Goal: Information Seeking & Learning: Learn about a topic

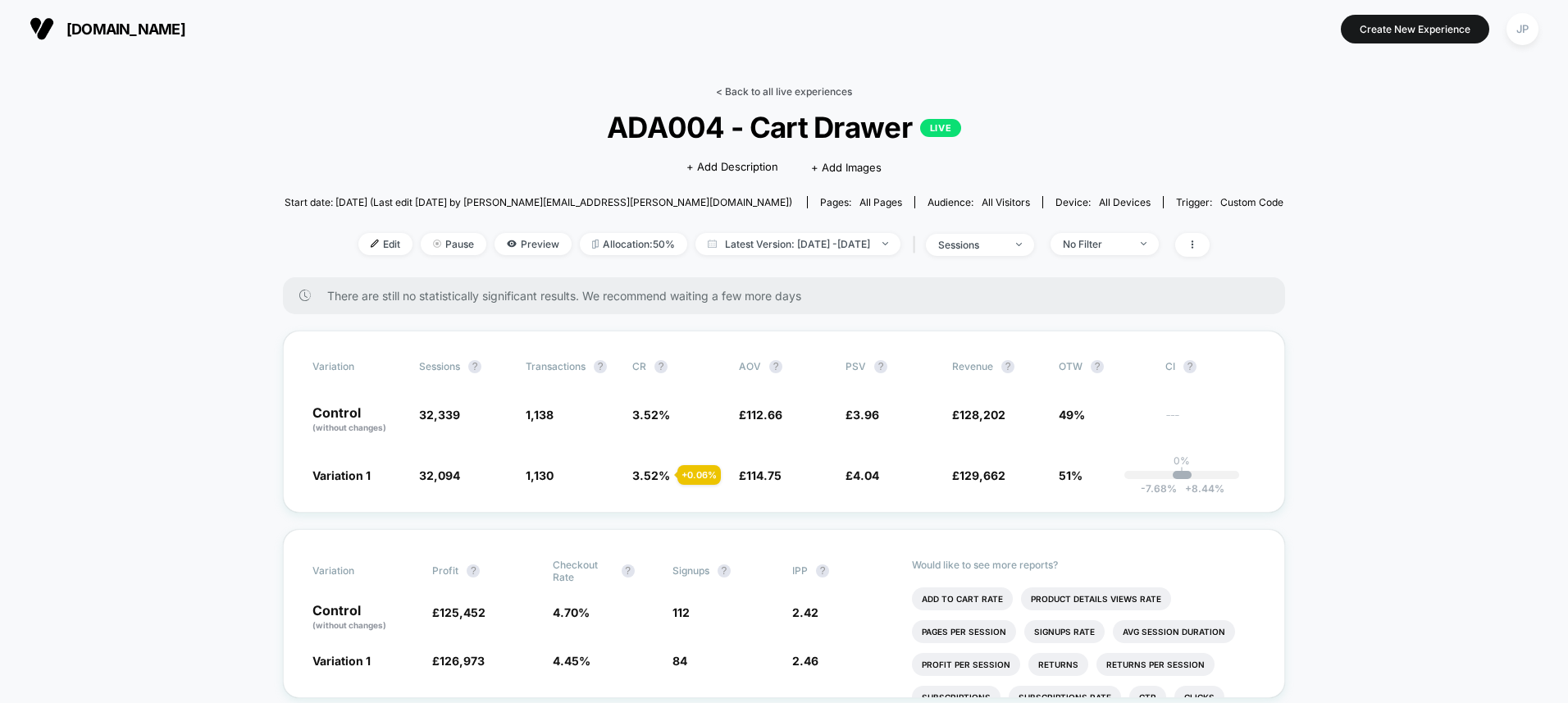
click at [792, 91] on link "< Back to all live experiences" at bounding box center [784, 92] width 136 height 13
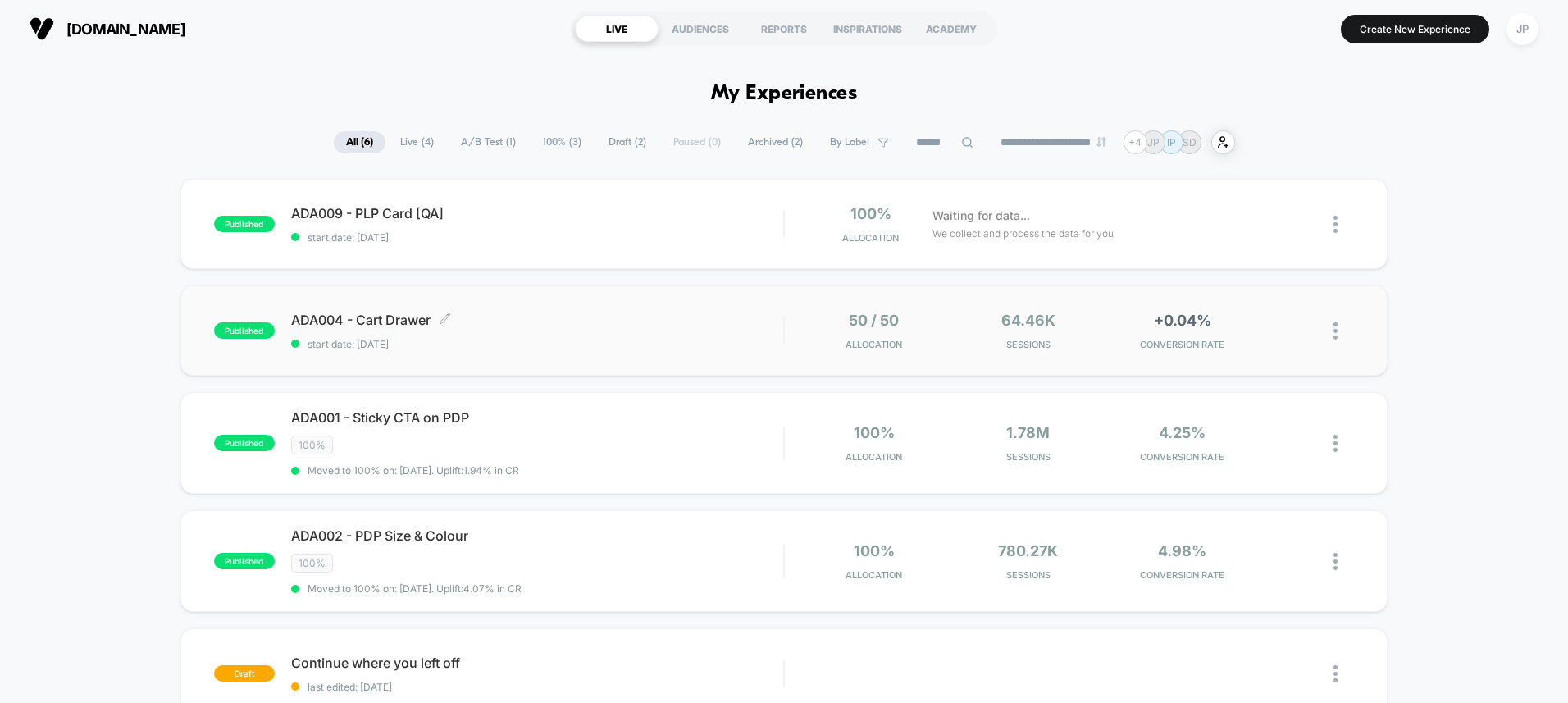
click at [657, 325] on span "ADA004 - Cart Drawer Click to edit experience details" at bounding box center [537, 319] width 492 height 17
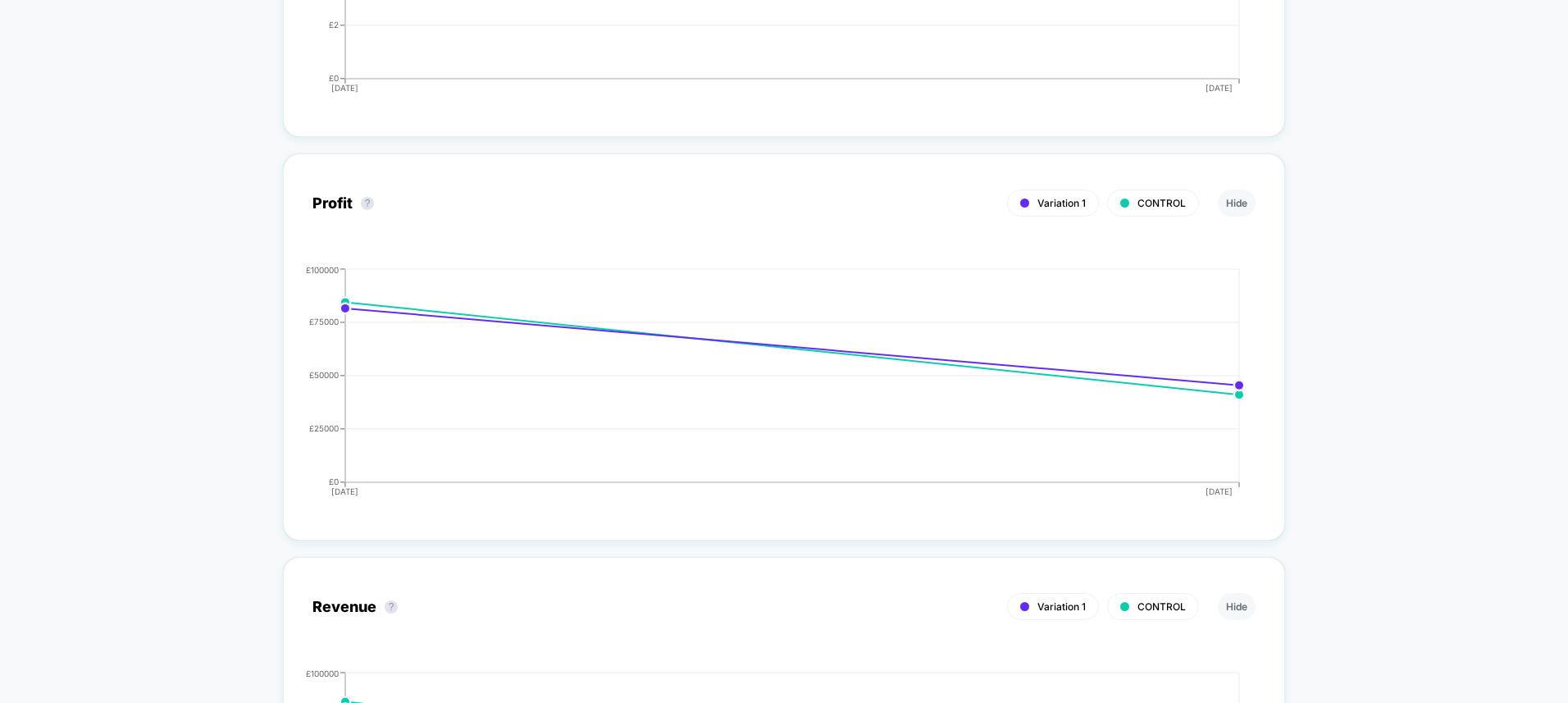
scroll to position [1854, 0]
